Goal: Information Seeking & Learning: Learn about a topic

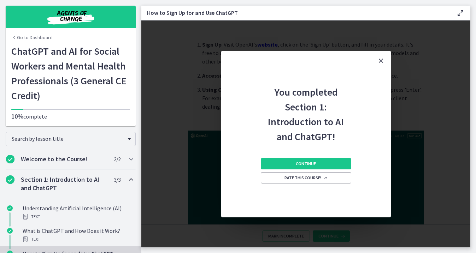
scroll to position [87, 0]
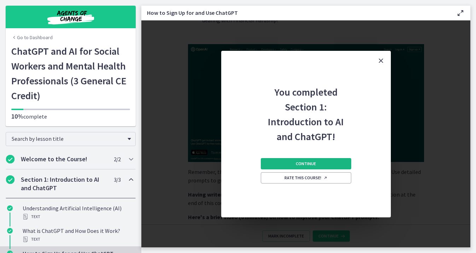
click at [308, 164] on span "Continue" at bounding box center [306, 164] width 20 height 6
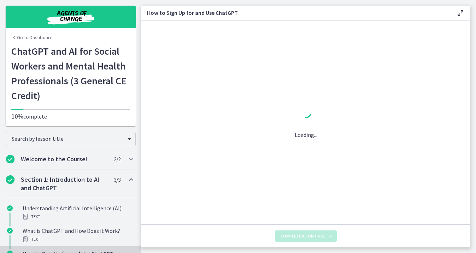
scroll to position [0, 0]
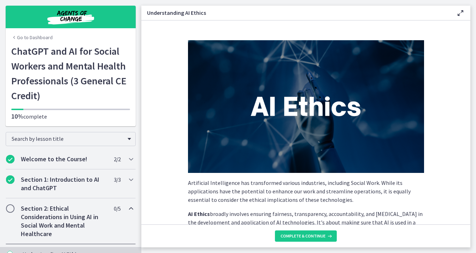
scroll to position [360, 0]
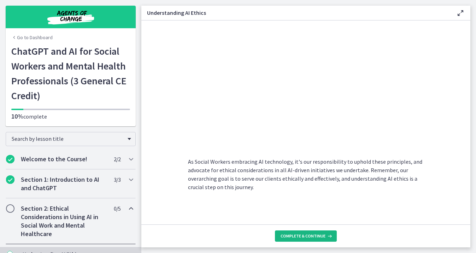
click at [306, 237] on span "Complete & continue" at bounding box center [302, 236] width 45 height 6
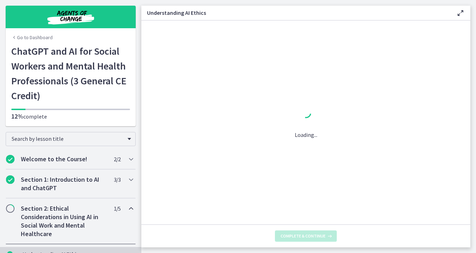
scroll to position [0, 0]
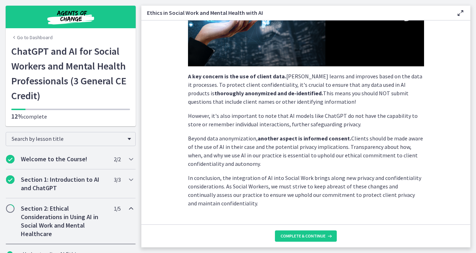
scroll to position [186, 0]
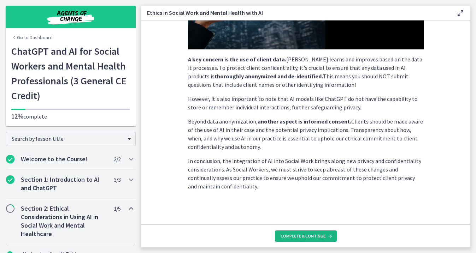
click at [299, 234] on span "Complete & continue" at bounding box center [302, 236] width 45 height 6
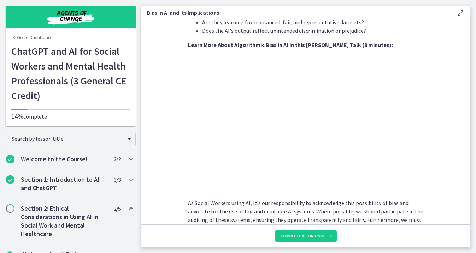
scroll to position [256, 0]
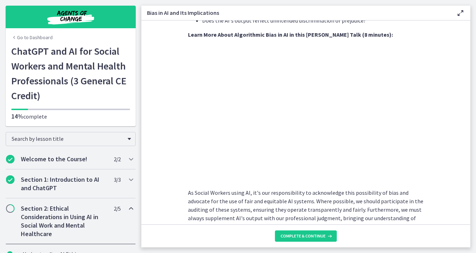
click at [170, 128] on section "AI systems like ChatGPT learn from vast amounts of data. If this data contains …" at bounding box center [305, 122] width 329 height 204
click at [313, 236] on span "Complete & continue" at bounding box center [302, 236] width 45 height 6
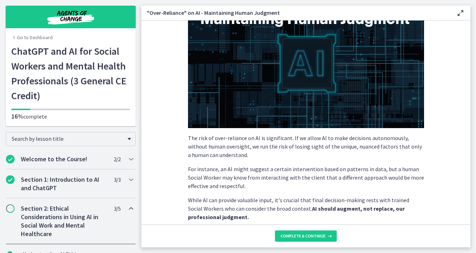
scroll to position [182, 0]
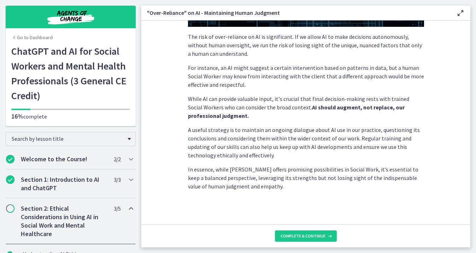
click at [311, 244] on footer "Complete & continue" at bounding box center [305, 236] width 329 height 23
click at [311, 237] on span "Complete & continue" at bounding box center [302, 236] width 45 height 6
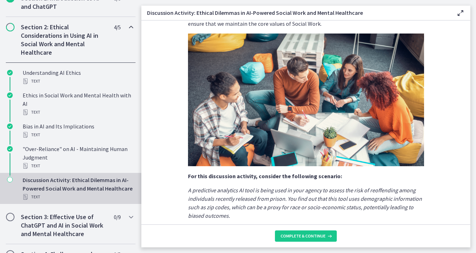
scroll to position [39, 0]
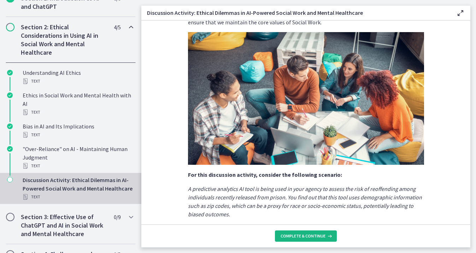
click at [317, 233] on span "Complete & continue" at bounding box center [302, 236] width 45 height 6
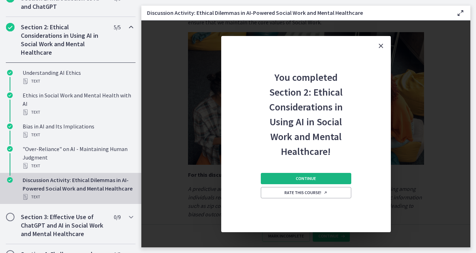
click at [325, 179] on button "Continue" at bounding box center [306, 178] width 90 height 11
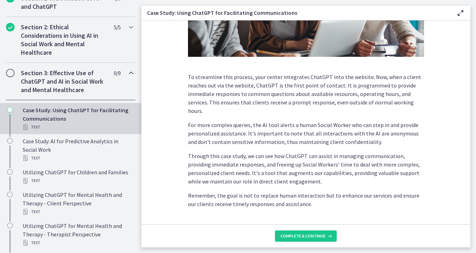
scroll to position [188, 0]
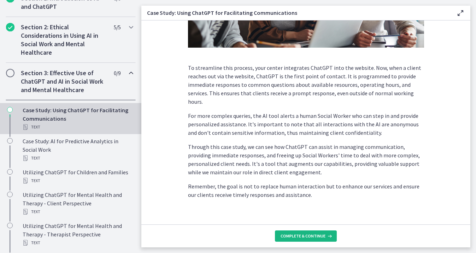
click at [309, 237] on span "Complete & continue" at bounding box center [302, 236] width 45 height 6
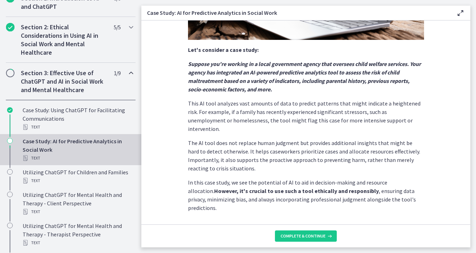
scroll to position [169, 0]
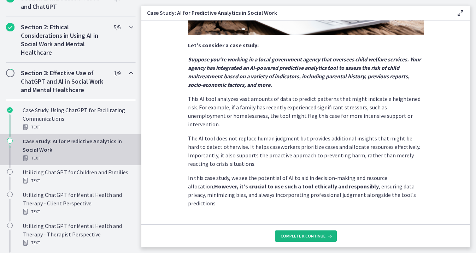
click at [302, 233] on button "Complete & continue" at bounding box center [306, 236] width 62 height 11
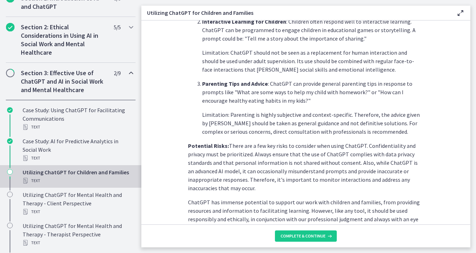
scroll to position [319, 0]
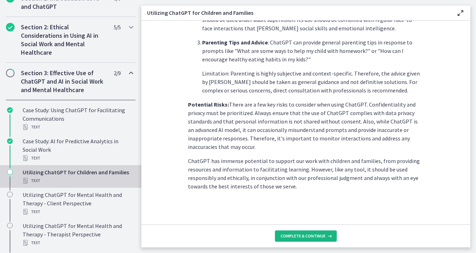
click at [299, 236] on span "Complete & continue" at bounding box center [302, 236] width 45 height 6
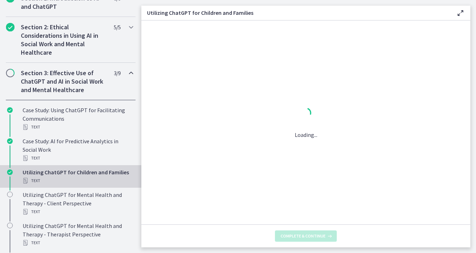
scroll to position [0, 0]
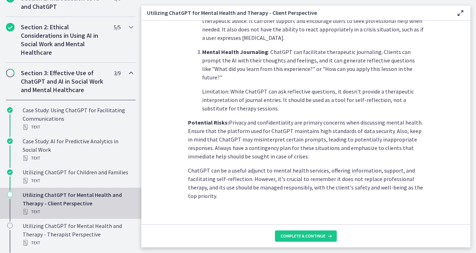
scroll to position [304, 0]
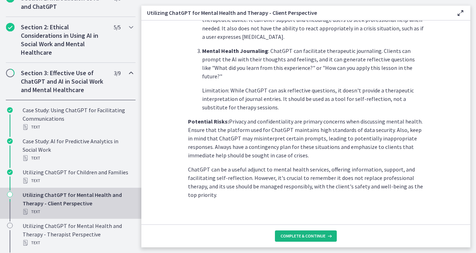
click at [305, 234] on span "Complete & continue" at bounding box center [302, 236] width 45 height 6
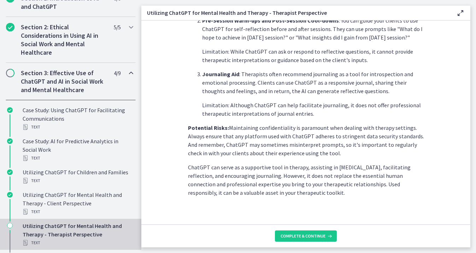
scroll to position [287, 0]
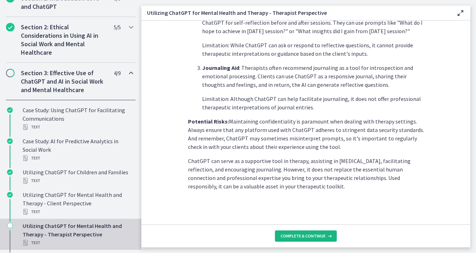
click at [308, 240] on button "Complete & continue" at bounding box center [306, 236] width 62 height 11
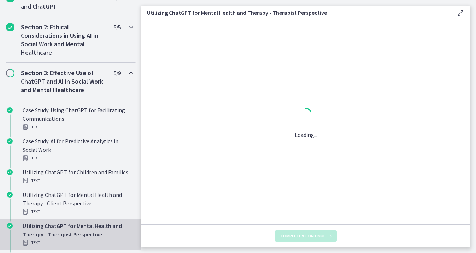
scroll to position [0, 0]
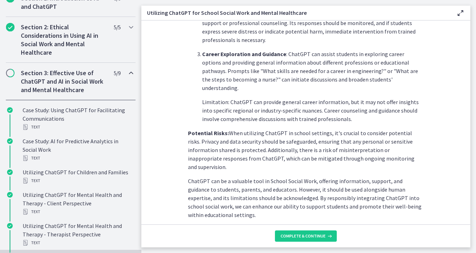
scroll to position [321, 0]
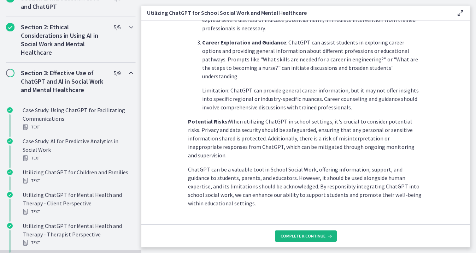
click at [306, 234] on span "Complete & continue" at bounding box center [302, 236] width 45 height 6
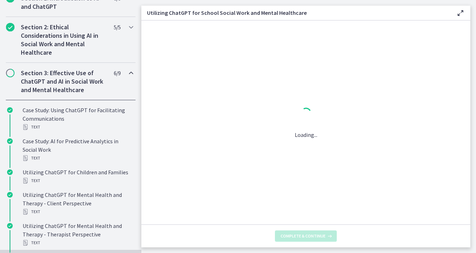
scroll to position [0, 0]
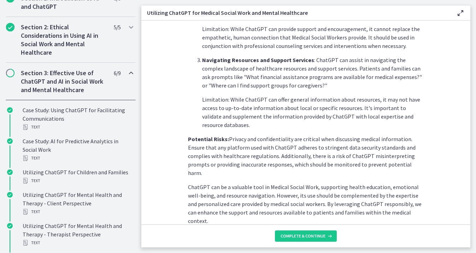
scroll to position [296, 0]
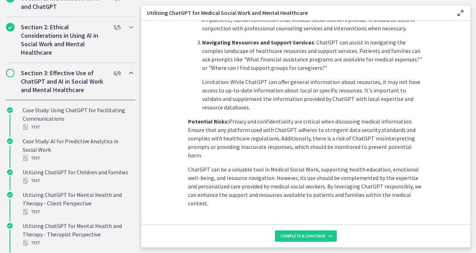
click at [298, 243] on footer "Complete & continue" at bounding box center [305, 236] width 329 height 23
click at [298, 236] on span "Complete & continue" at bounding box center [302, 236] width 45 height 6
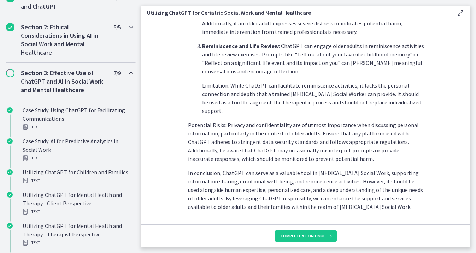
scroll to position [330, 0]
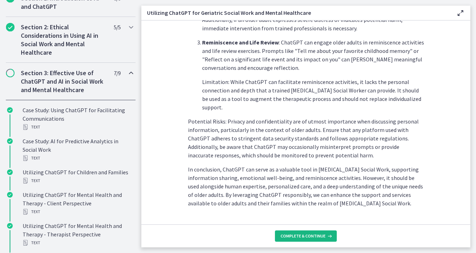
click at [301, 234] on span "Complete & continue" at bounding box center [302, 236] width 45 height 6
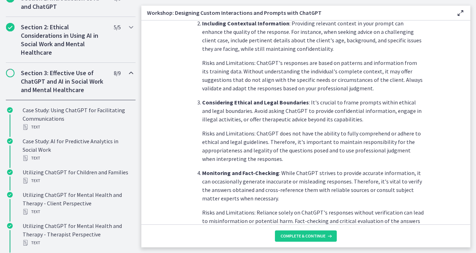
scroll to position [389, 0]
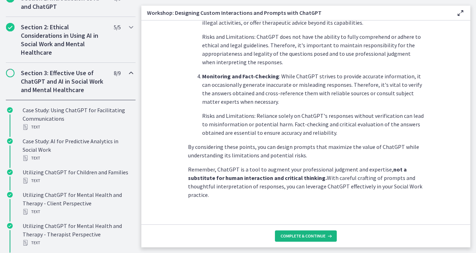
click at [300, 237] on span "Complete & continue" at bounding box center [302, 236] width 45 height 6
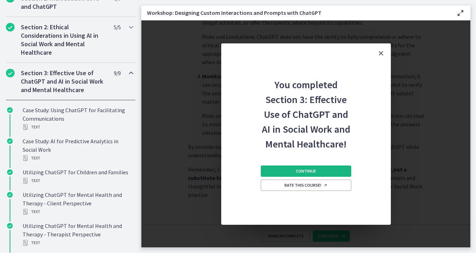
click at [312, 171] on span "Continue" at bounding box center [306, 171] width 20 height 6
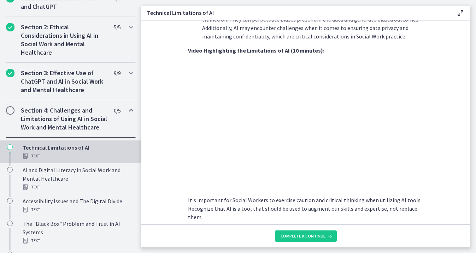
scroll to position [451, 0]
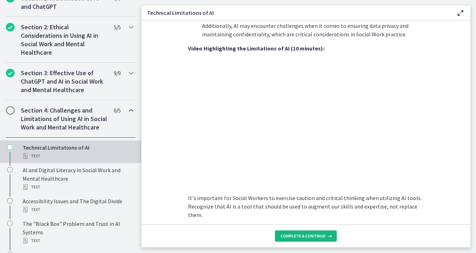
click at [313, 234] on span "Complete & continue" at bounding box center [302, 236] width 45 height 6
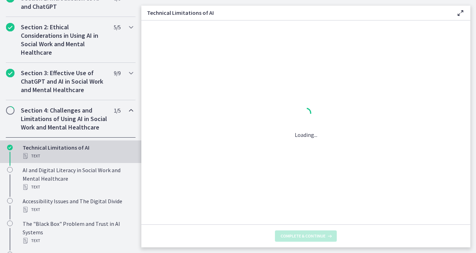
scroll to position [0, 0]
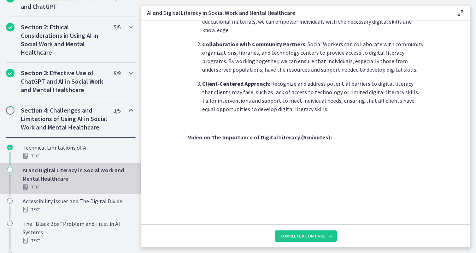
scroll to position [606, 0]
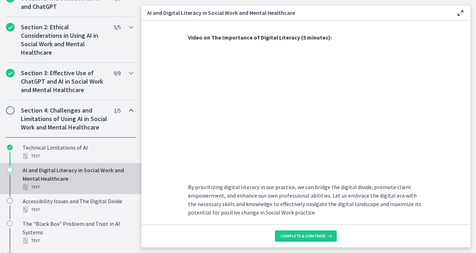
click at [314, 183] on p "By prioritizing digital literacy in our practice, we can bridge the digital div…" at bounding box center [306, 200] width 236 height 34
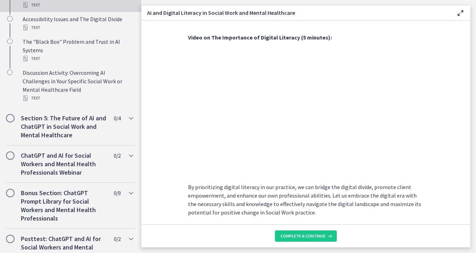
scroll to position [435, 0]
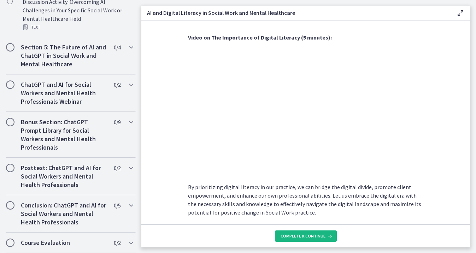
click at [309, 231] on button "Complete & continue" at bounding box center [306, 236] width 62 height 11
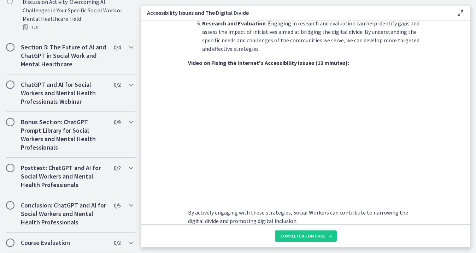
scroll to position [539, 0]
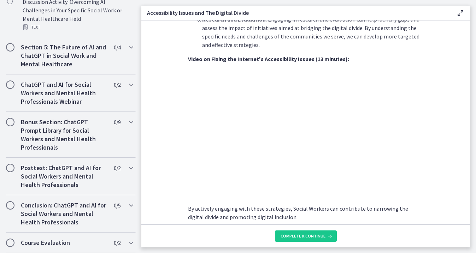
click at [443, 118] on section "As Social Workers, it is crucial to recognize and address these challenges to e…" at bounding box center [305, 122] width 329 height 204
